Goal: Transaction & Acquisition: Purchase product/service

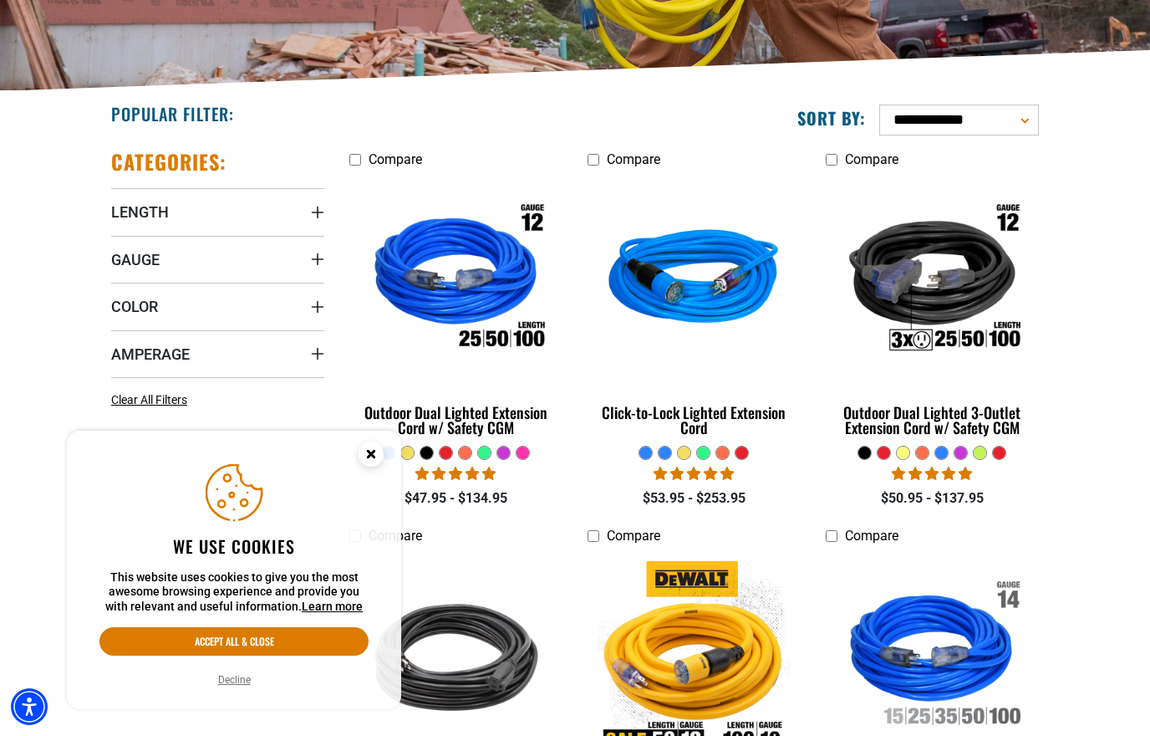
scroll to position [334, 0]
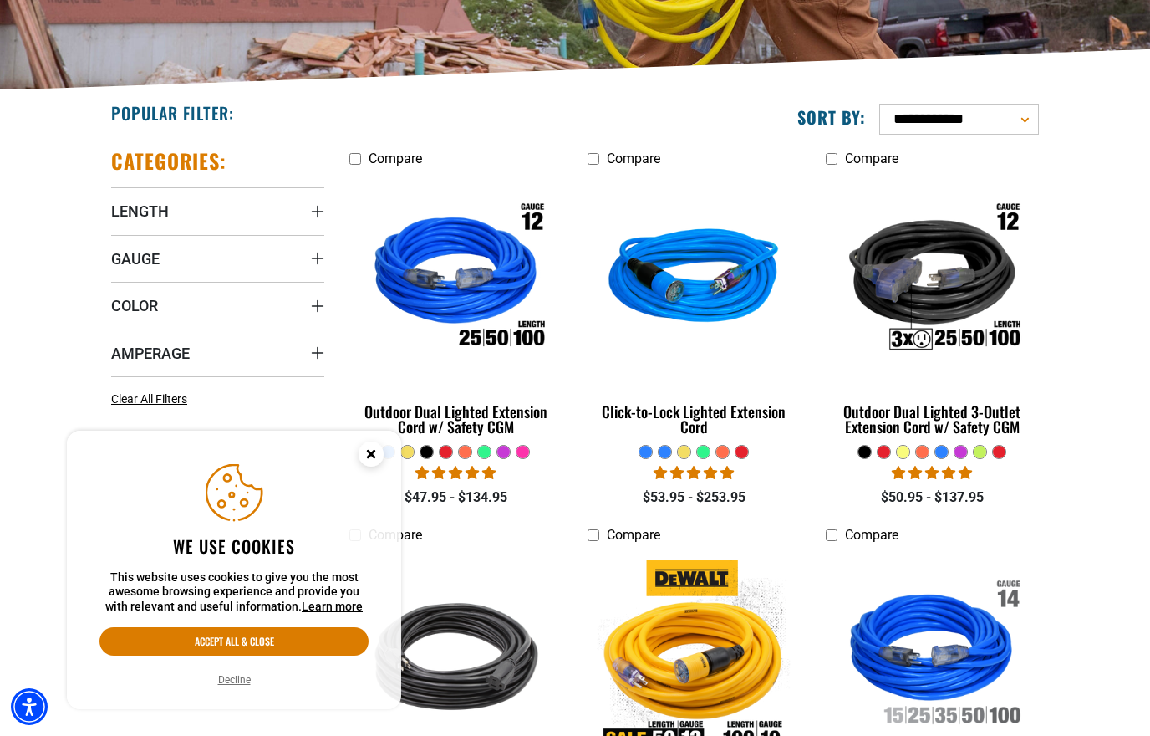
click at [366, 466] on circle "Close this option" at bounding box center [371, 453] width 25 height 25
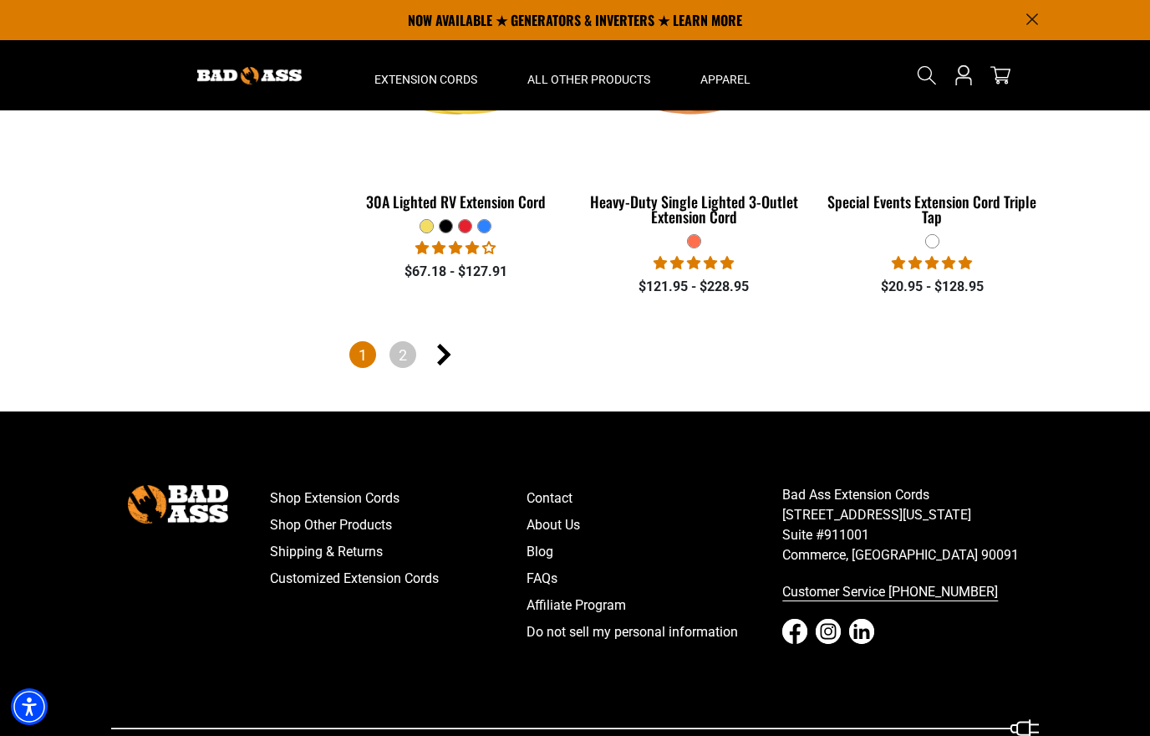
scroll to position [3958, 0]
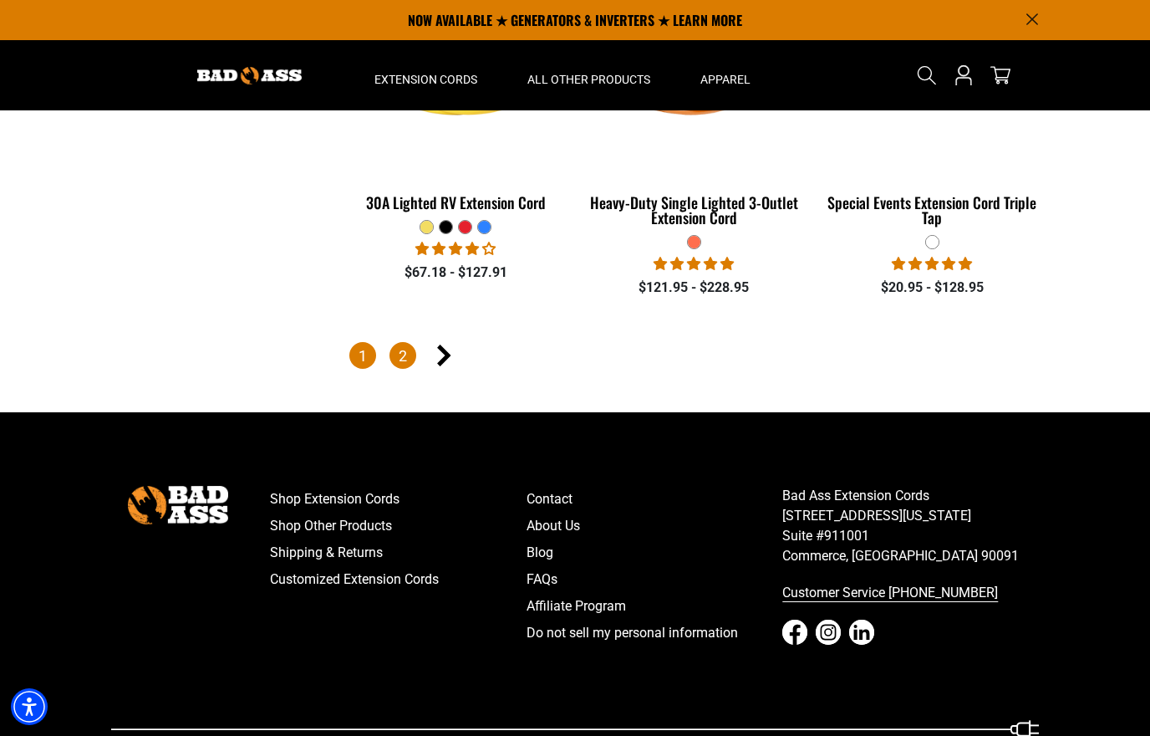
click at [398, 354] on link "2" at bounding box center [403, 355] width 27 height 27
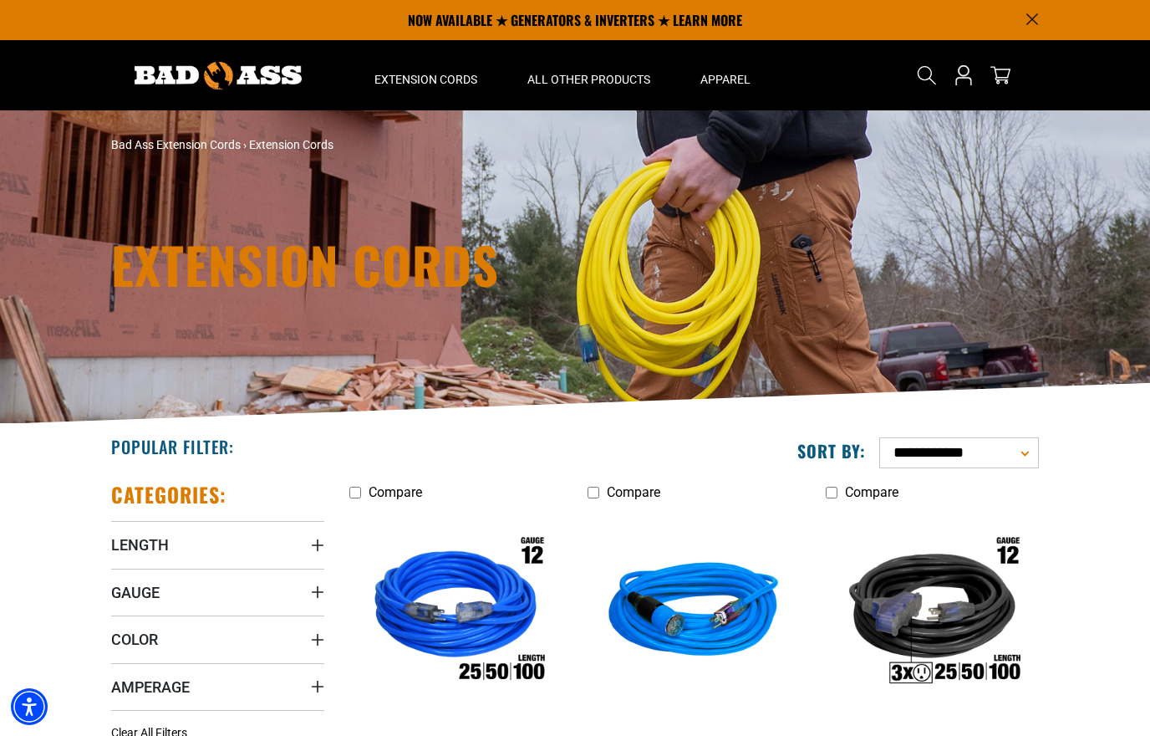
scroll to position [4031, 0]
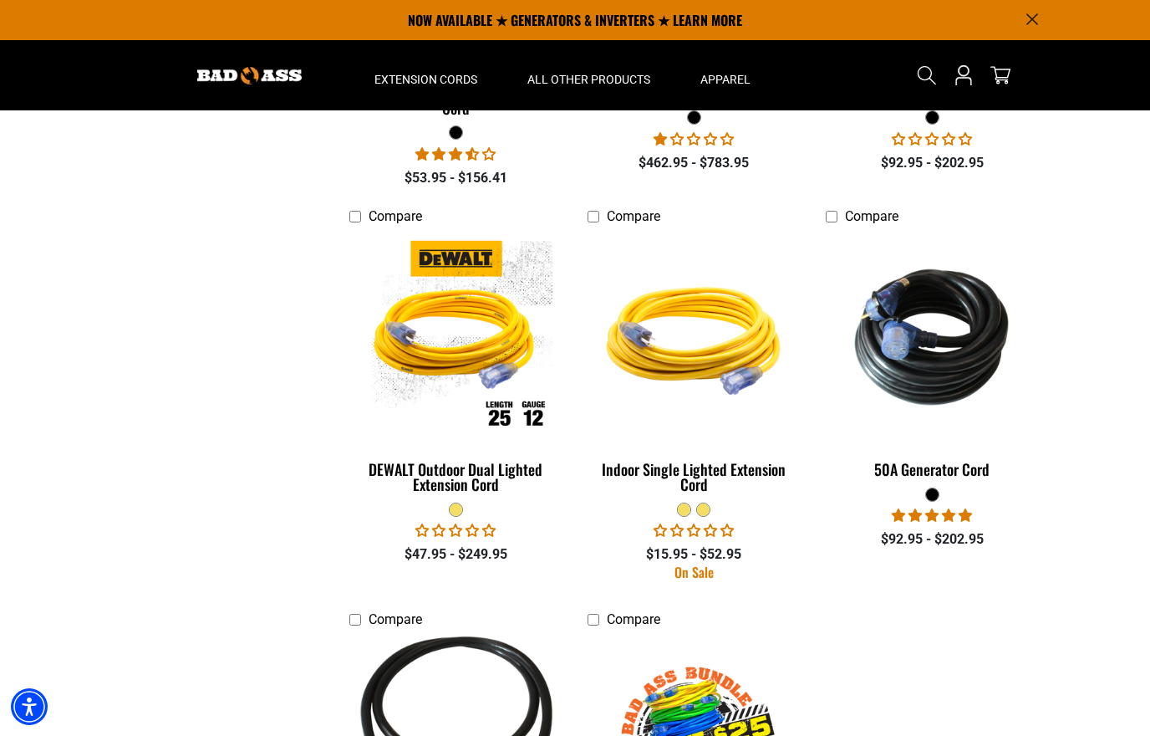
scroll to position [1009, 0]
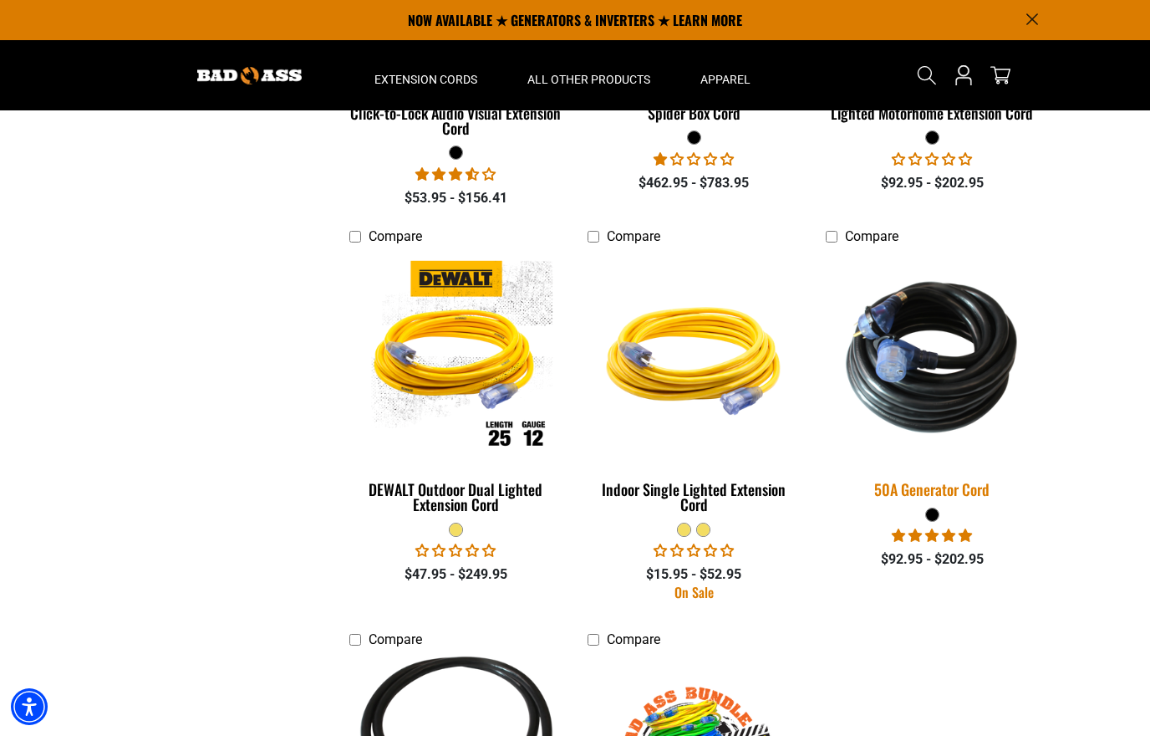
click at [925, 365] on img at bounding box center [932, 357] width 234 height 214
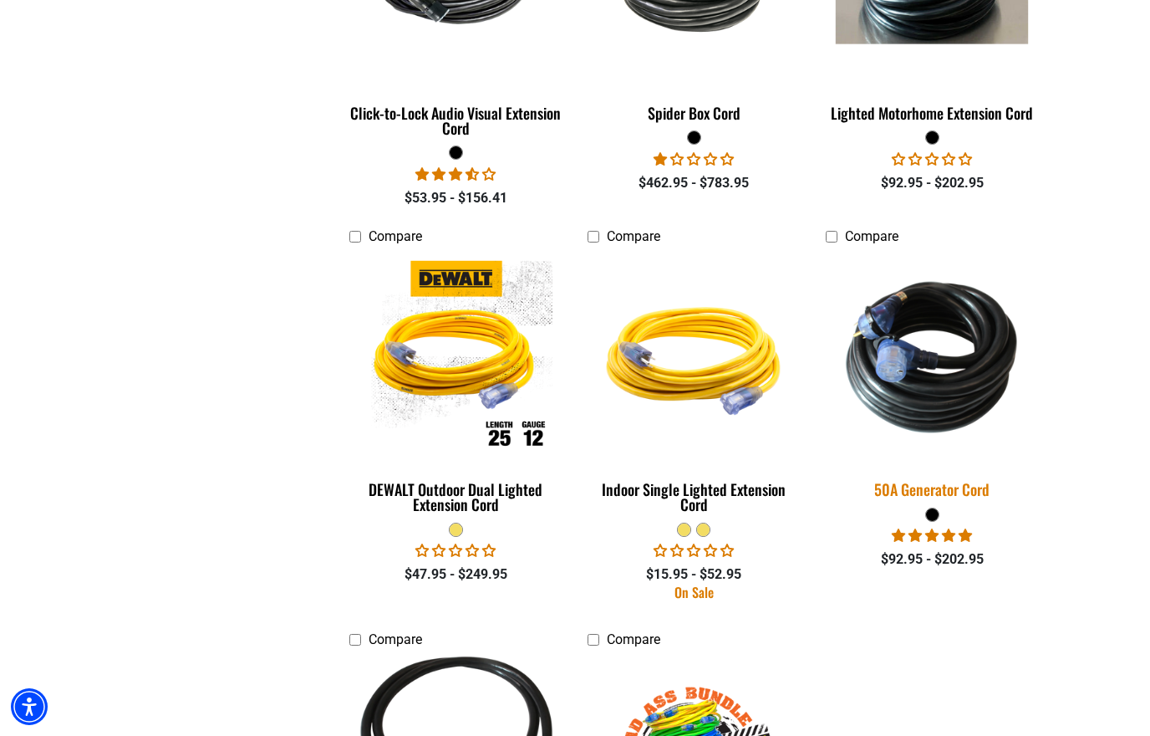
scroll to position [1082, 0]
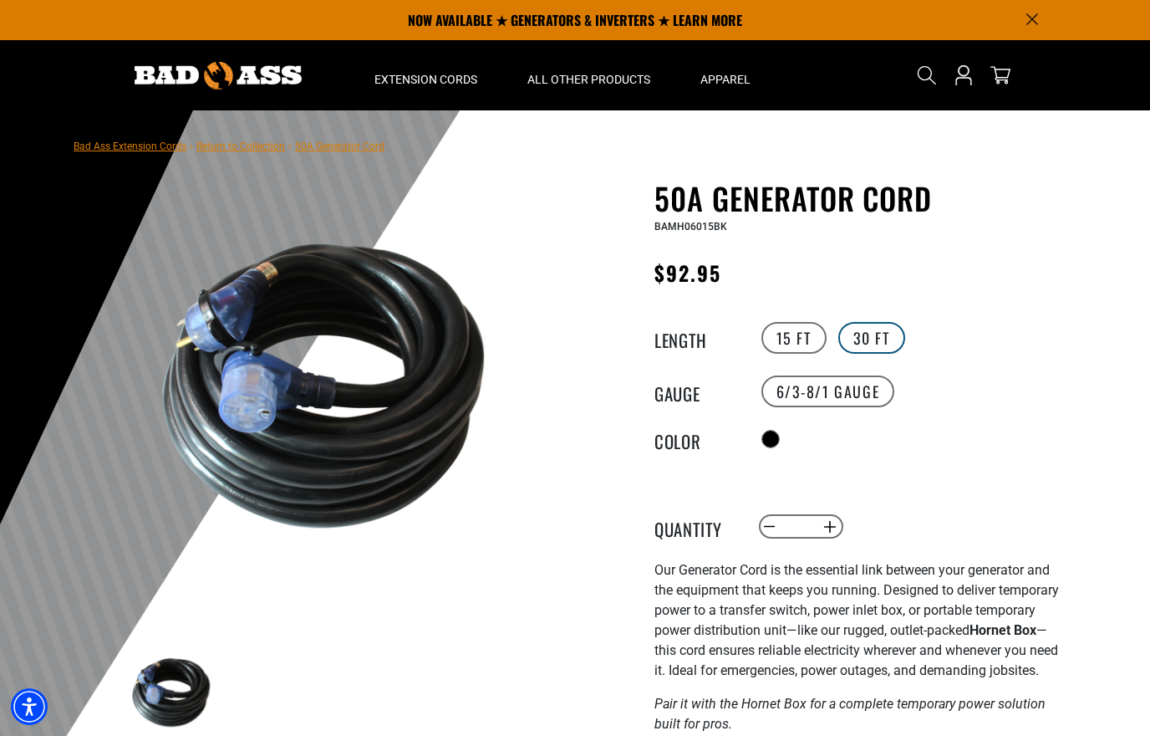
click at [874, 340] on label "30 FT" at bounding box center [872, 338] width 67 height 32
